Goal: Information Seeking & Learning: Learn about a topic

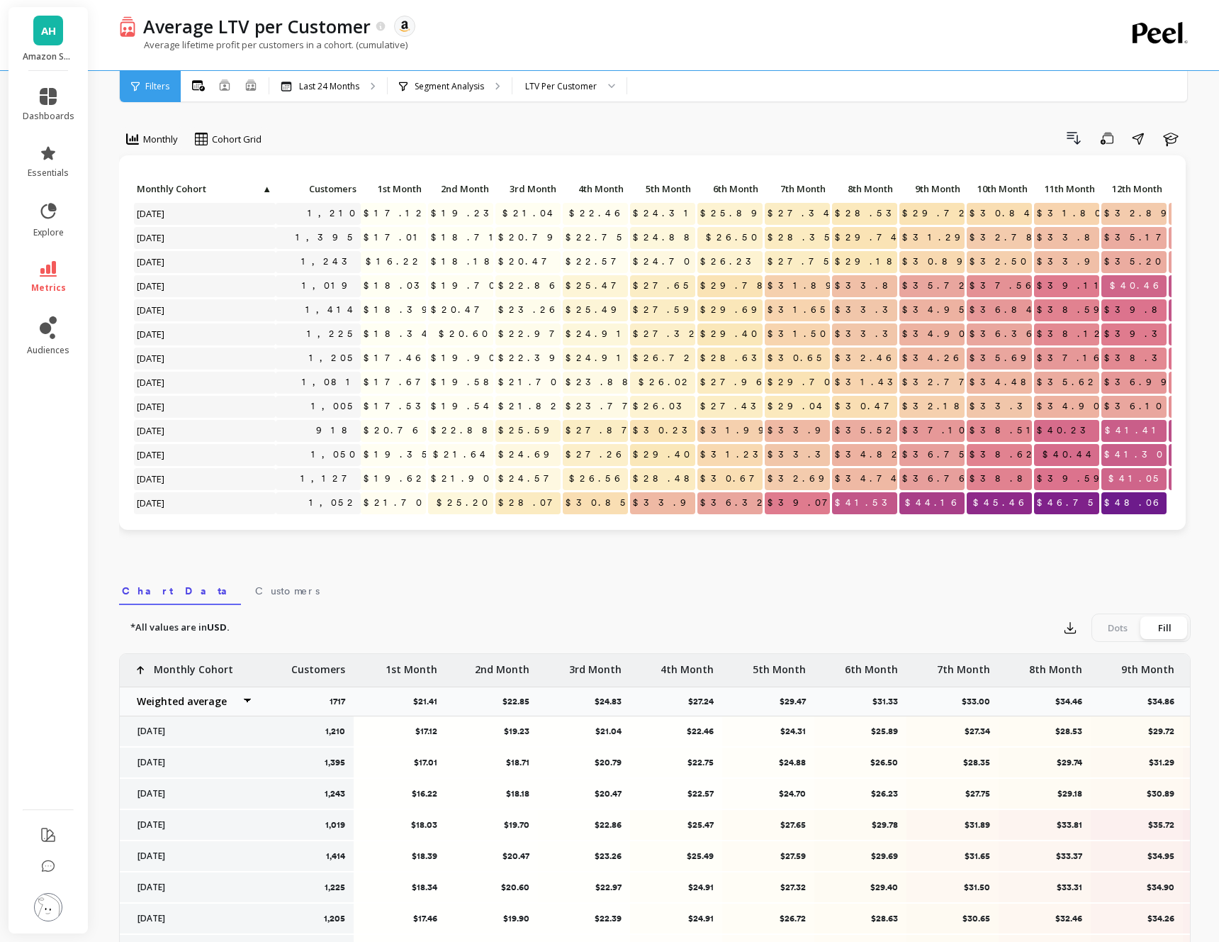
scroll to position [11, 0]
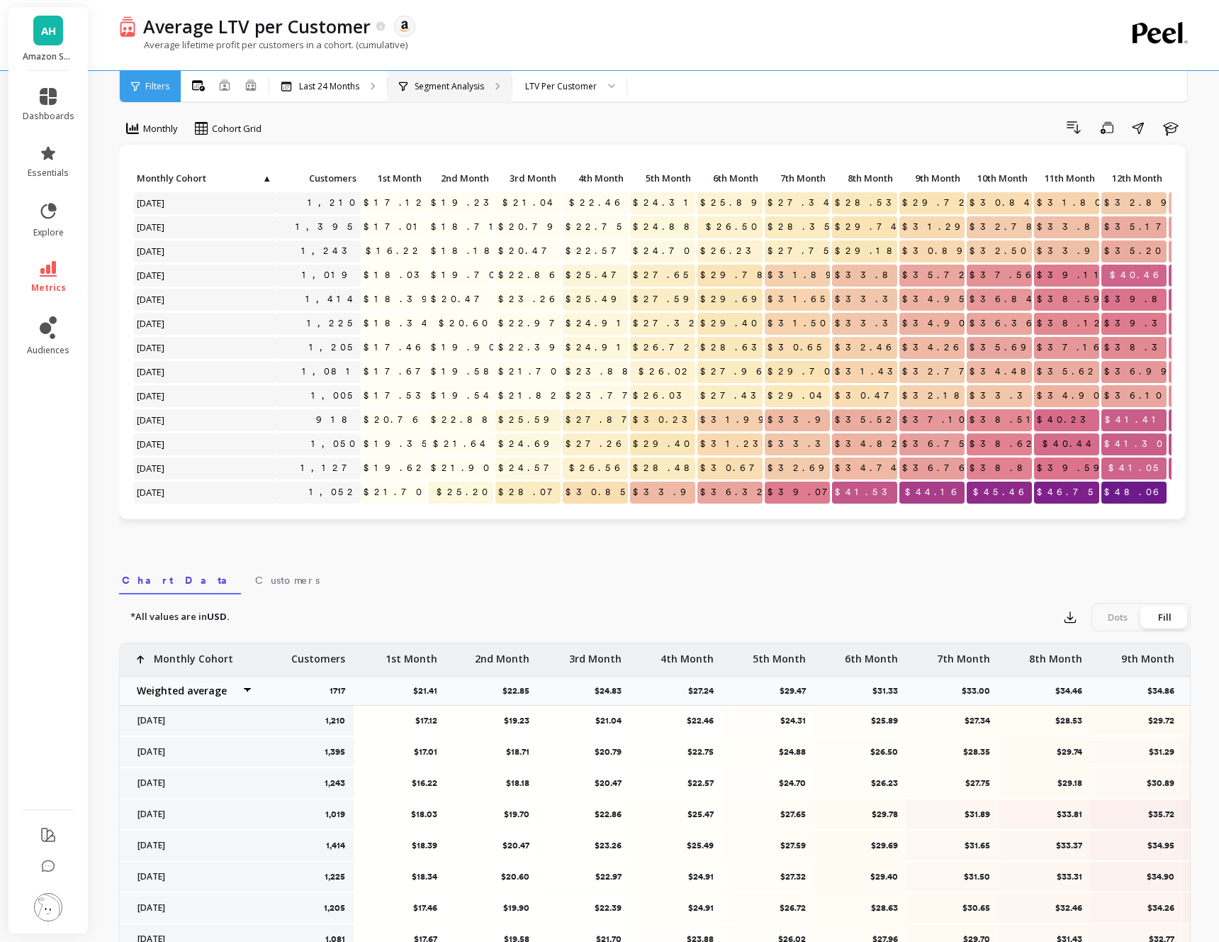
click at [428, 83] on p "Segment Analysis" at bounding box center [449, 86] width 69 height 11
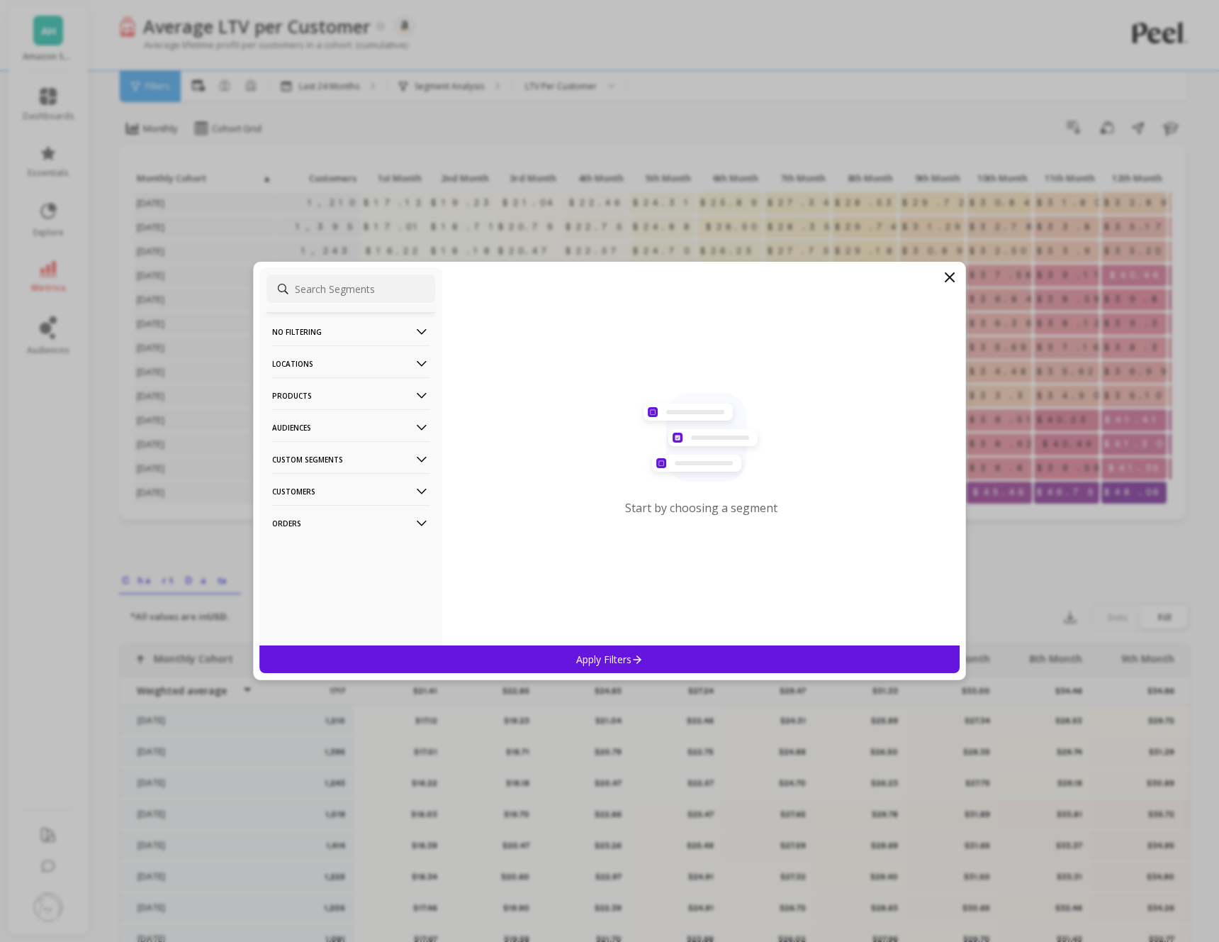
click at [425, 396] on icon at bounding box center [422, 396] width 16 height 16
click at [289, 471] on p "SKUs" at bounding box center [285, 472] width 23 height 13
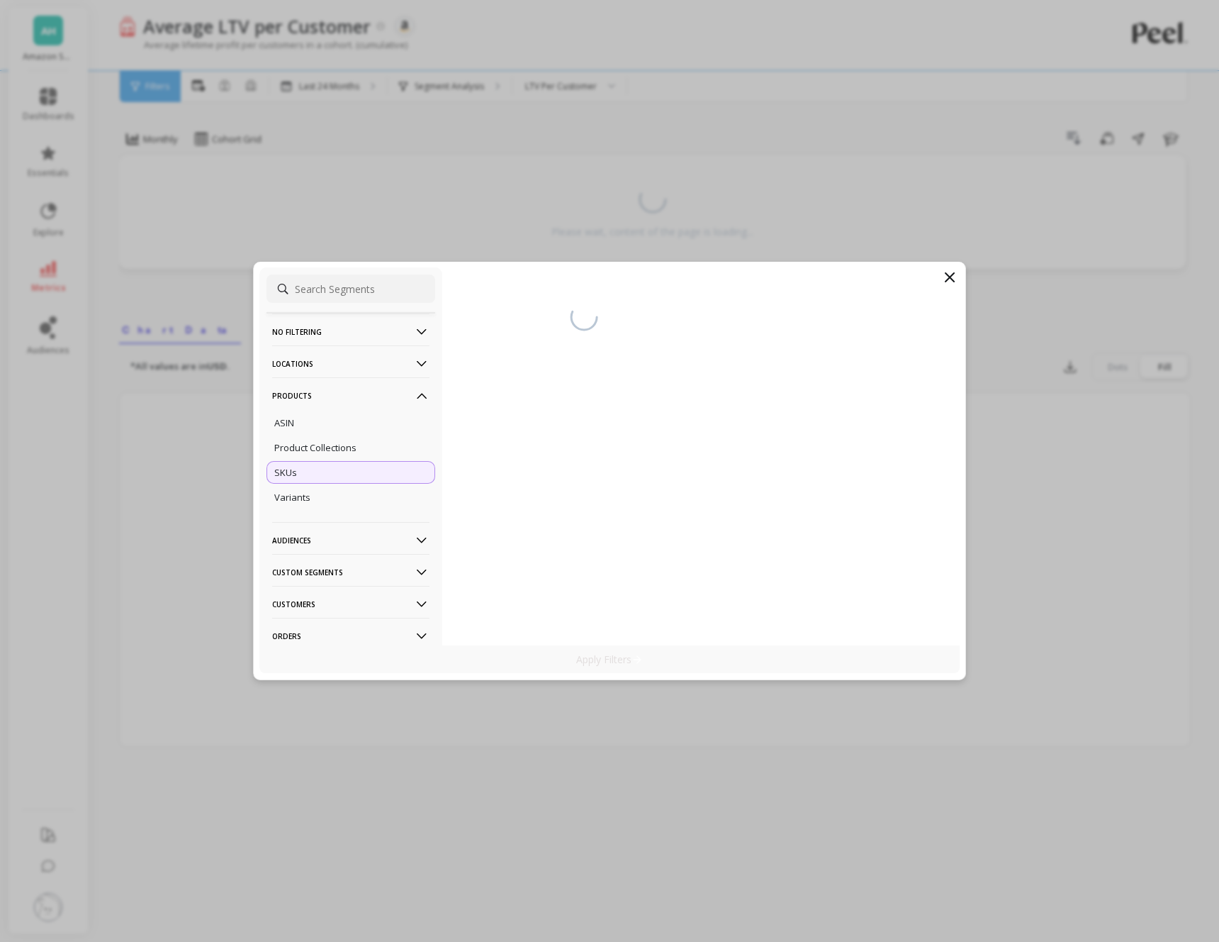
scroll to position [0, 0]
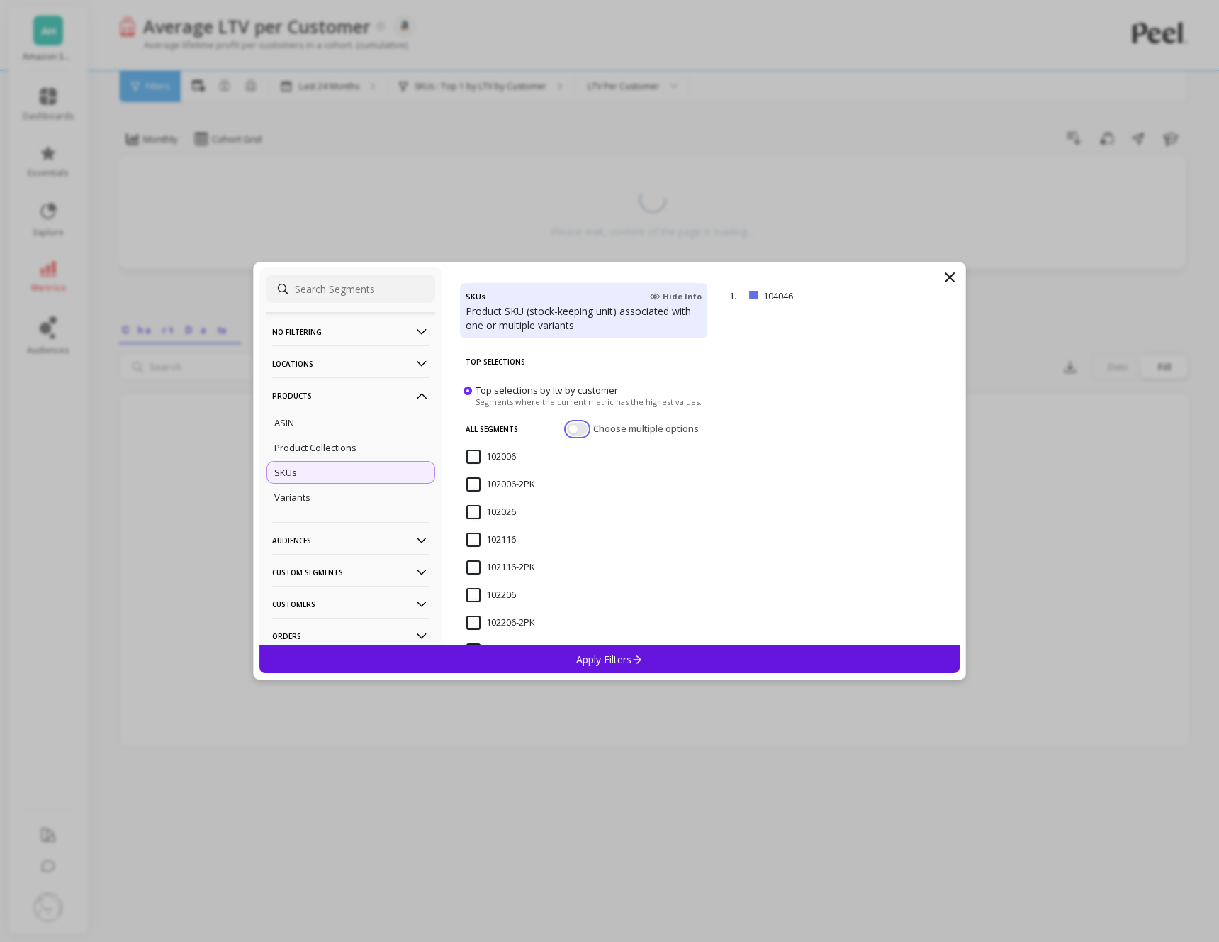
click at [581, 426] on button "button" at bounding box center [577, 429] width 21 height 13
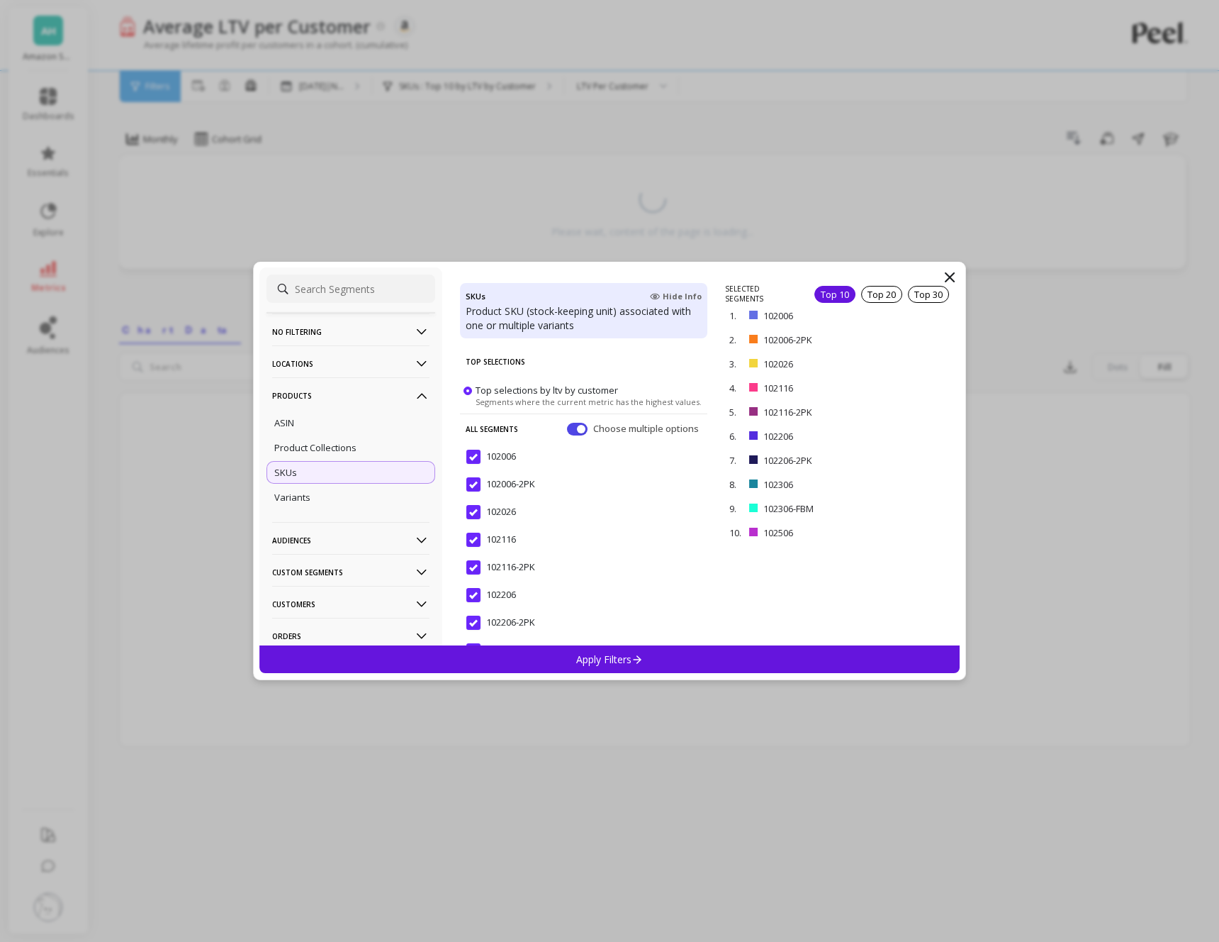
click at [621, 662] on p "Apply Filters" at bounding box center [609, 658] width 67 height 13
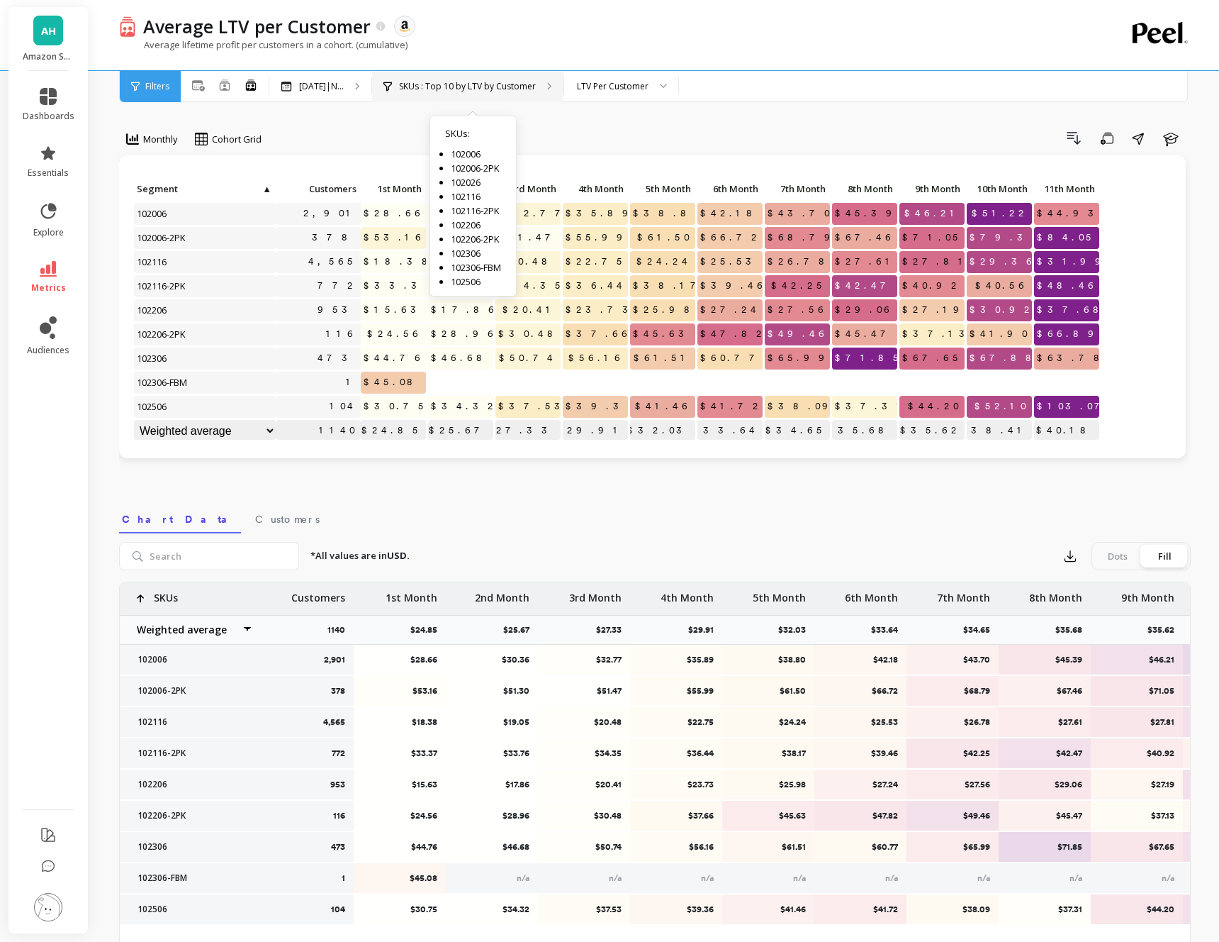
click at [484, 85] on p "SKUs : Top 10 by LTV by Customer" at bounding box center [467, 86] width 137 height 11
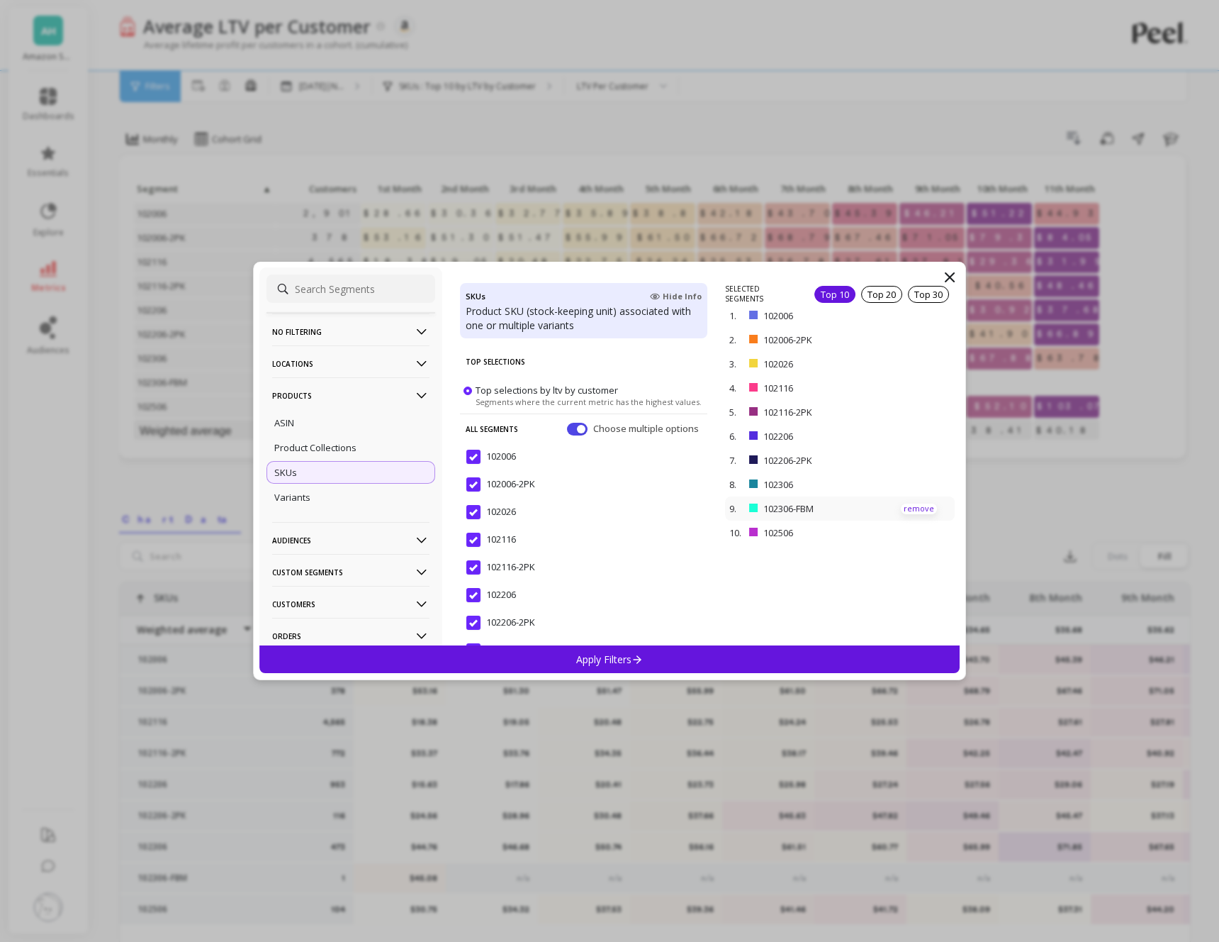
click at [913, 507] on p "remove" at bounding box center [919, 508] width 36 height 11
click at [674, 659] on div "Apply Filters" at bounding box center [609, 659] width 701 height 28
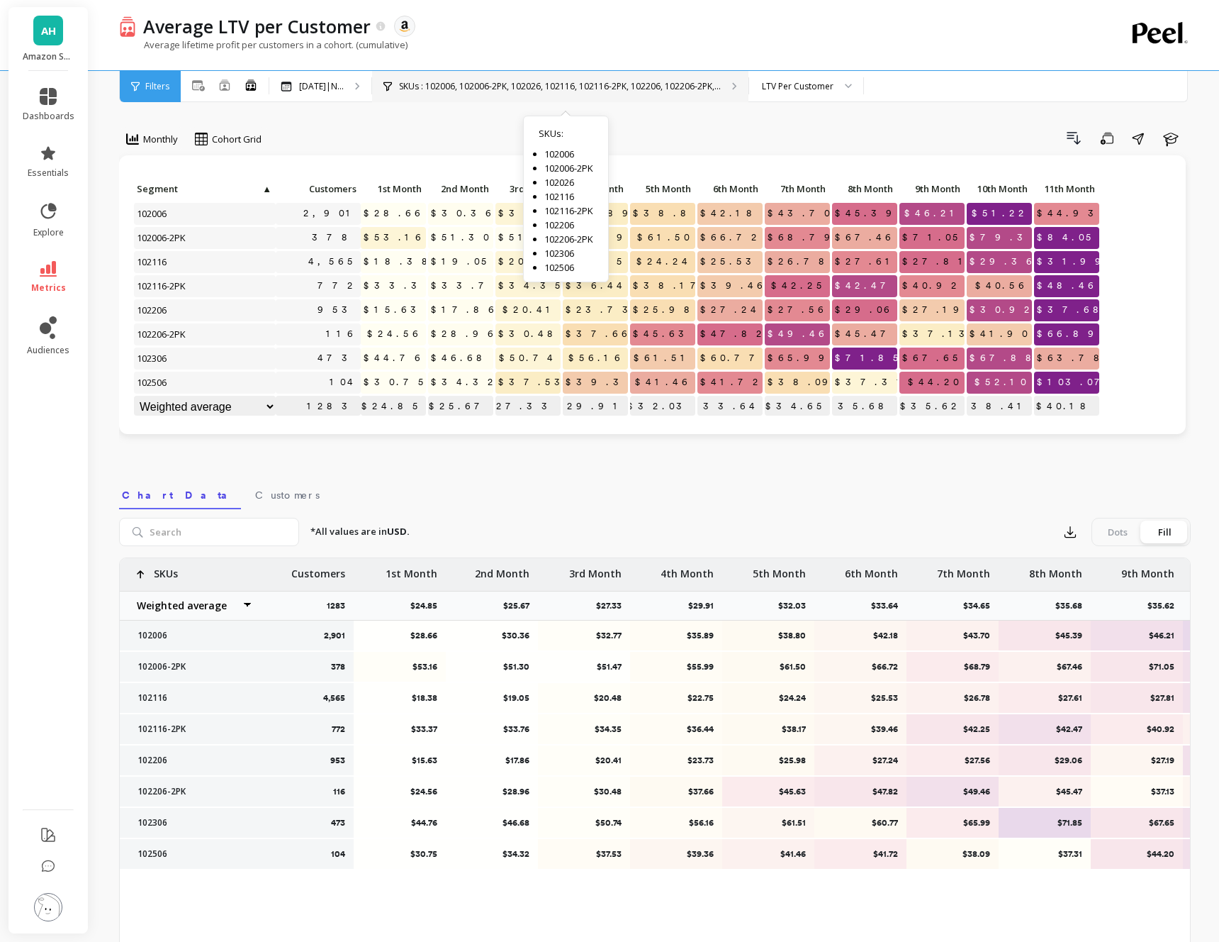
click at [588, 84] on p "SKUs : 102006, 102006-2PK, 102026, 102116, 102116-2PK, 102206, 102206-2PK,..." at bounding box center [560, 86] width 322 height 11
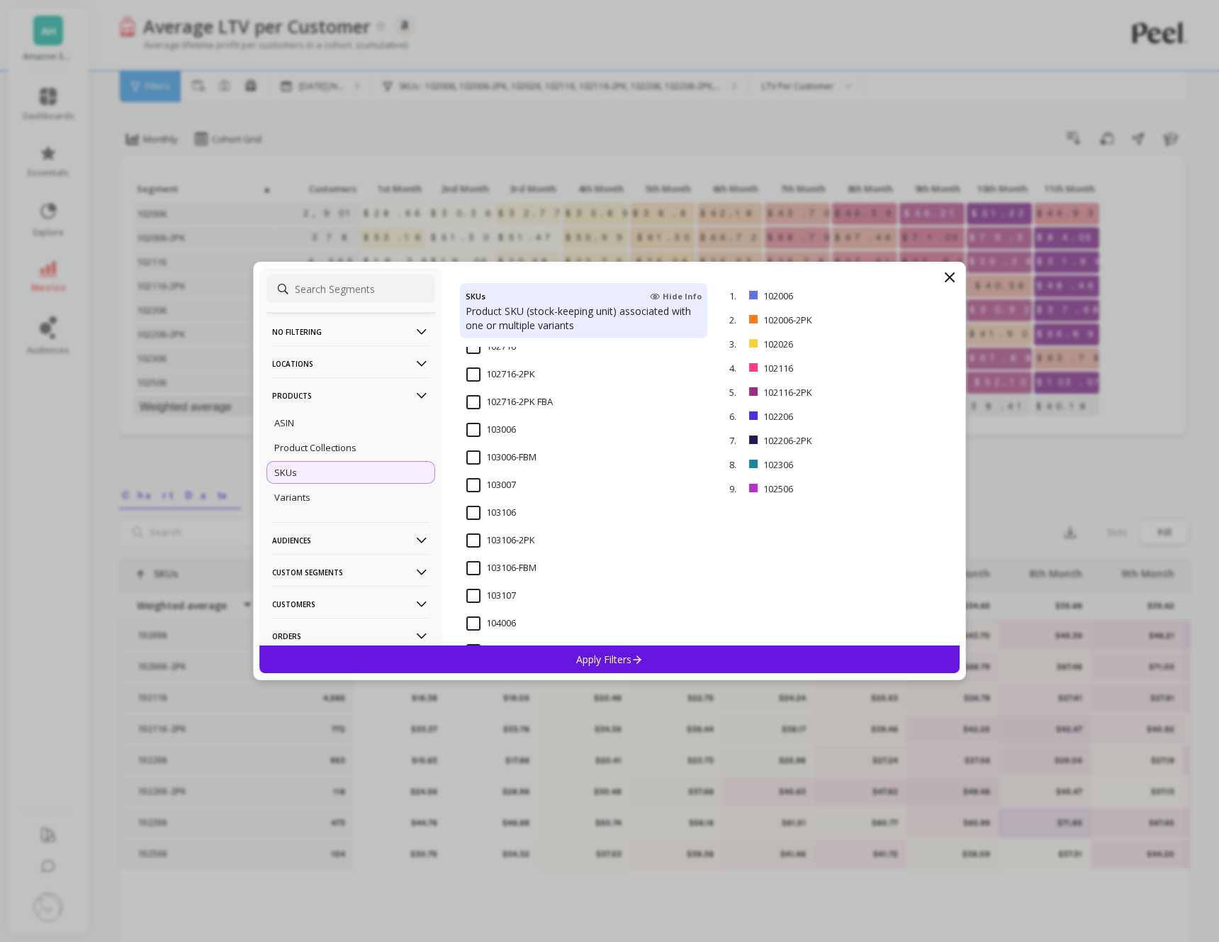
scroll to position [386, 0]
click at [474, 512] on input "103106" at bounding box center [492, 513] width 50 height 14
click at [476, 541] on input "103106-2PK" at bounding box center [501, 541] width 69 height 14
click at [474, 559] on input "104066" at bounding box center [492, 560] width 50 height 14
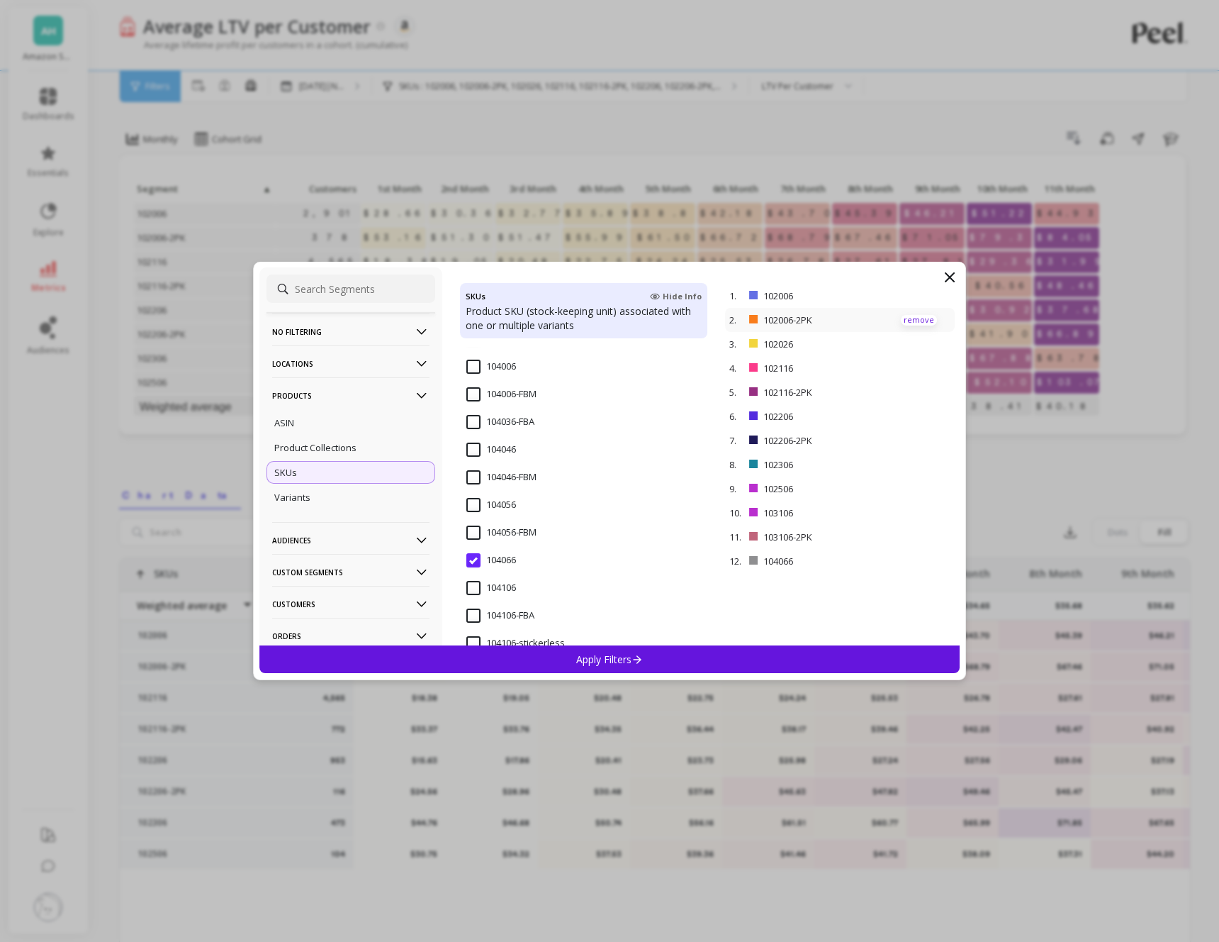
click at [921, 319] on p "remove" at bounding box center [919, 320] width 36 height 11
click at [919, 366] on p "remove" at bounding box center [919, 368] width 36 height 11
click at [917, 394] on p "remove" at bounding box center [919, 392] width 36 height 11
click at [913, 464] on p "remove" at bounding box center [919, 464] width 36 height 11
click at [667, 661] on div "Apply Filters" at bounding box center [609, 659] width 701 height 28
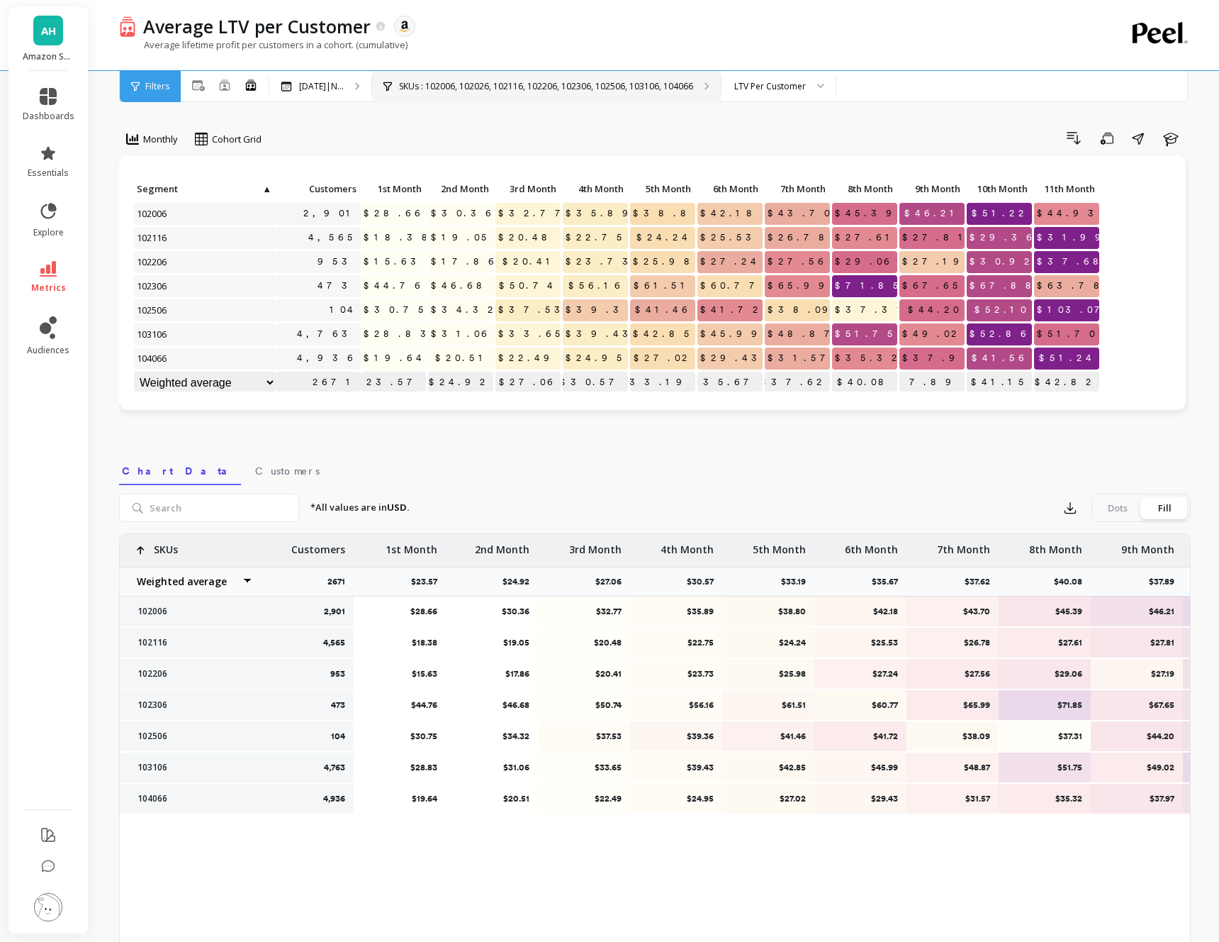
click at [577, 88] on p "SKUs : 102006, 102026, 102116, 102206, 102306, 102506, 103106, 104066" at bounding box center [546, 86] width 294 height 11
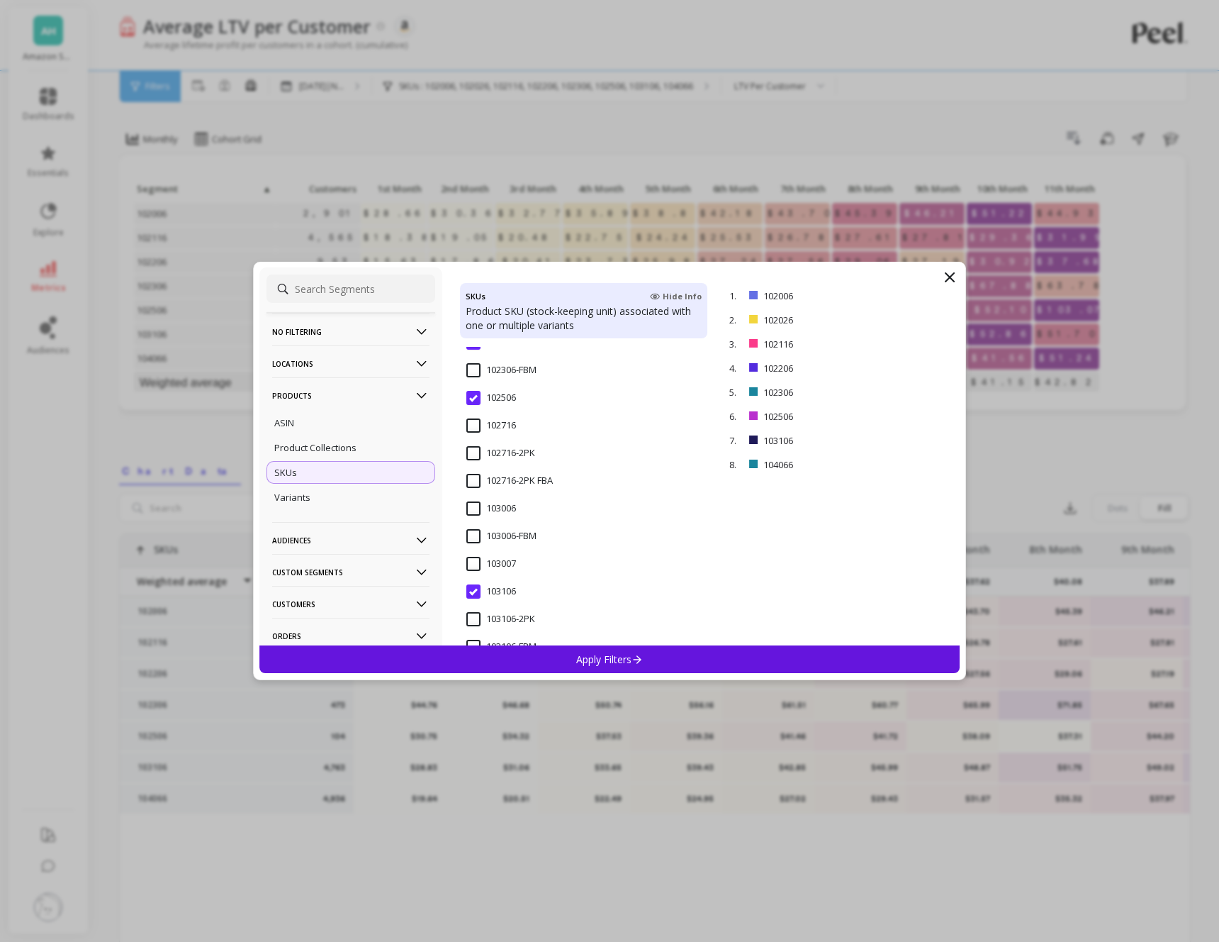
scroll to position [316, 0]
click at [473, 502] on input "103006" at bounding box center [492, 500] width 50 height 14
click at [612, 657] on p "Apply Filters" at bounding box center [609, 658] width 67 height 13
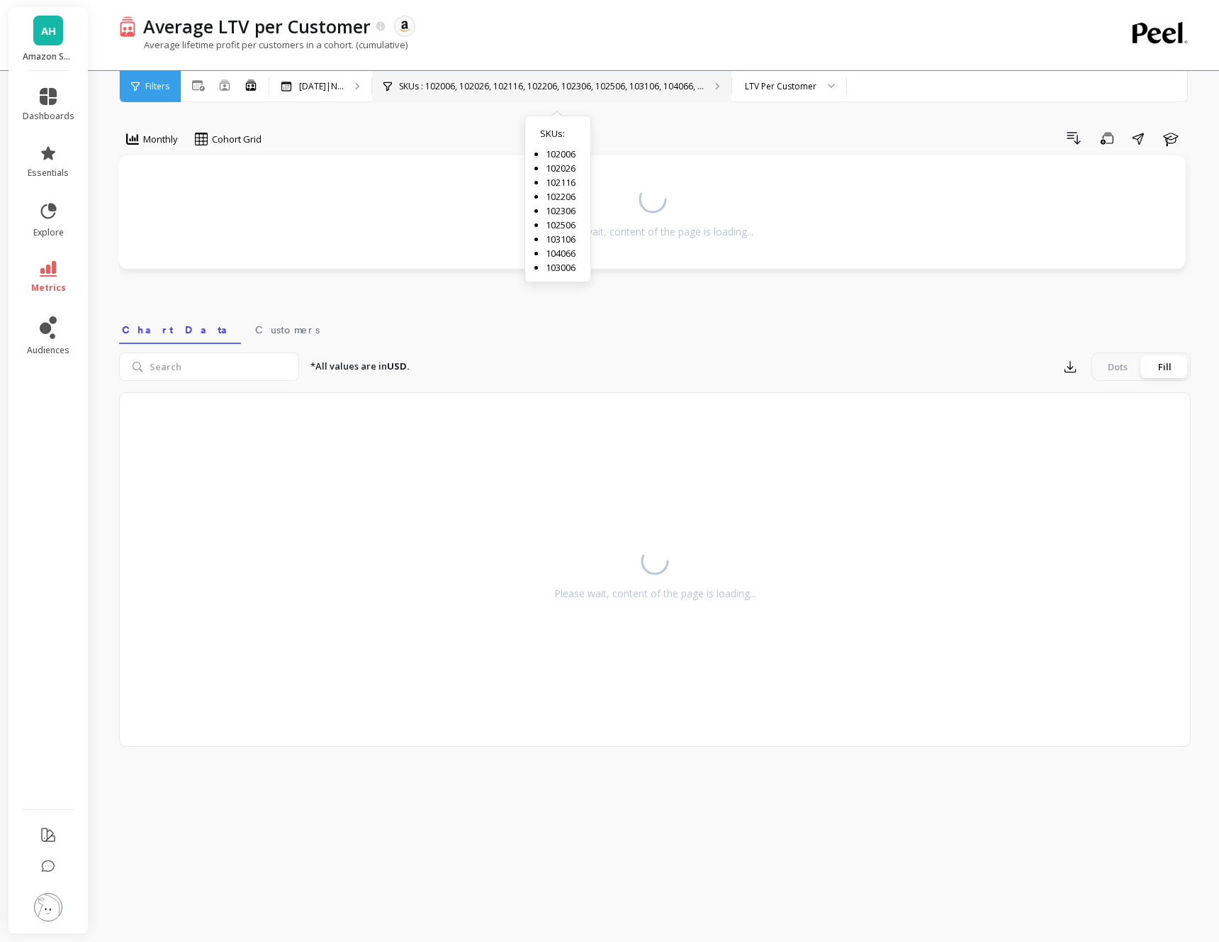
click at [637, 86] on p "SKUs : 102006, 102026, 102116, 102206, 102306, 102506, 103106, 104066, ..." at bounding box center [551, 86] width 305 height 11
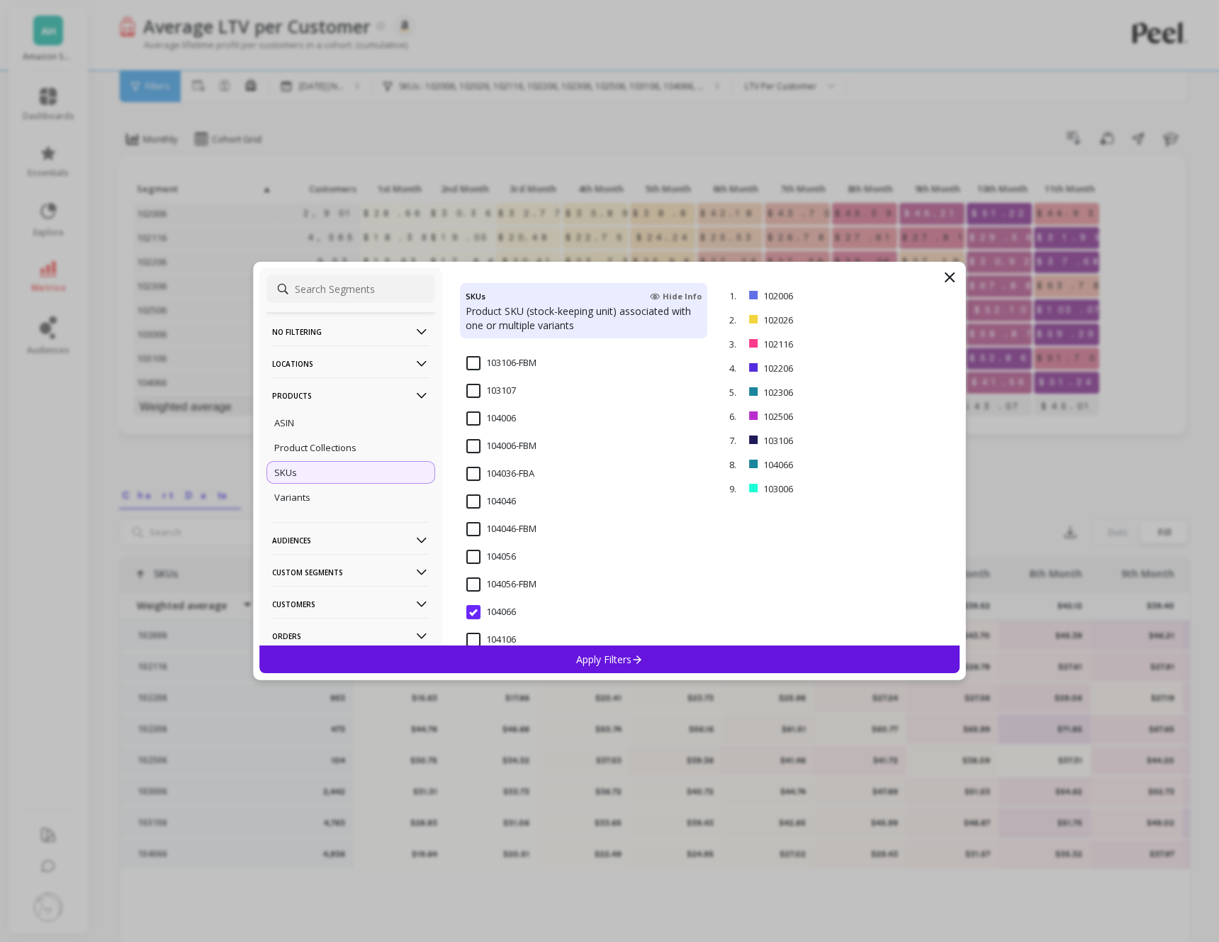
scroll to position [590, 0]
click at [475, 421] on input "104006" at bounding box center [492, 420] width 50 height 14
click at [915, 320] on p "remove" at bounding box center [919, 320] width 36 height 11
click at [923, 369] on p "remove" at bounding box center [919, 368] width 36 height 11
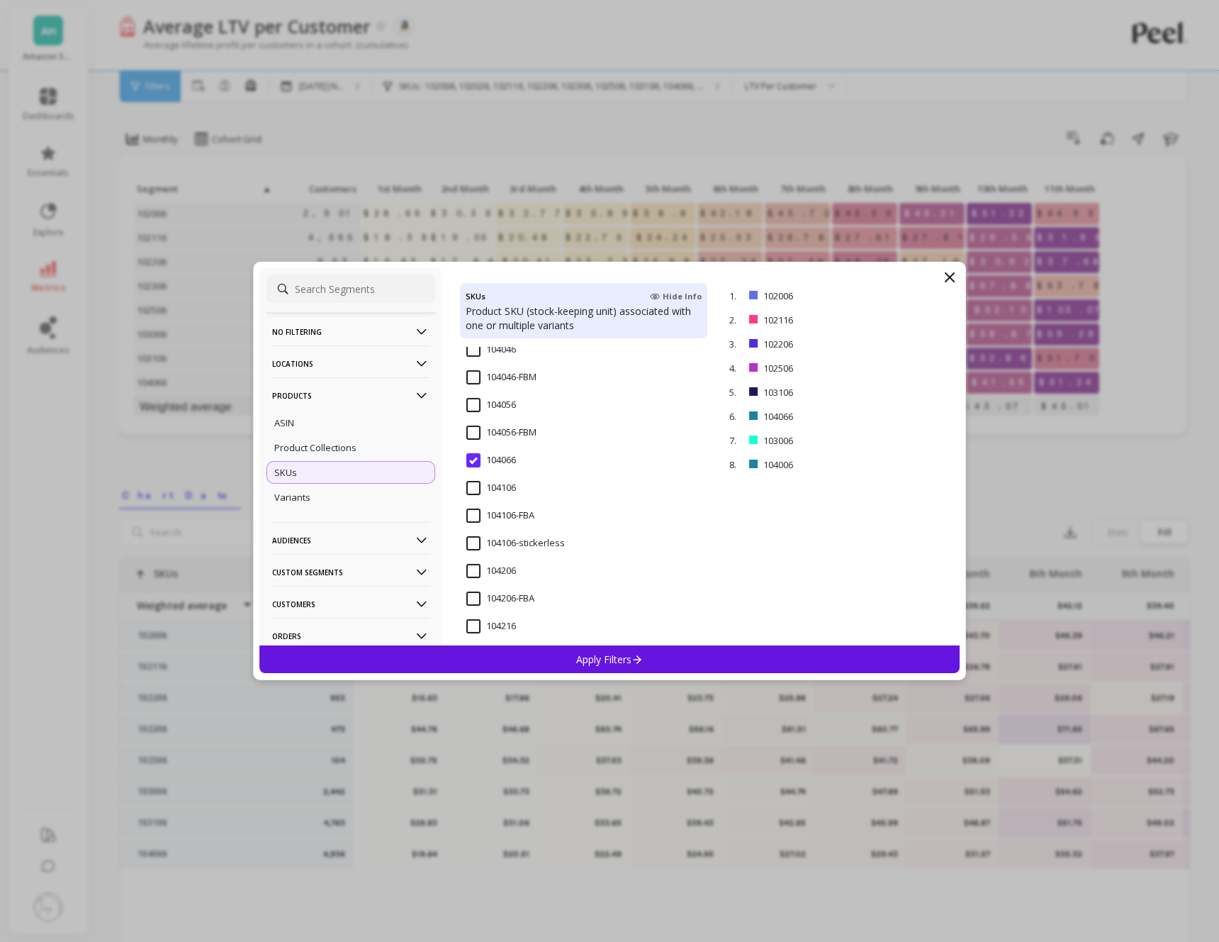
scroll to position [741, 0]
click at [607, 657] on p "Apply Filters" at bounding box center [609, 658] width 67 height 13
